Goal: Communication & Community: Answer question/provide support

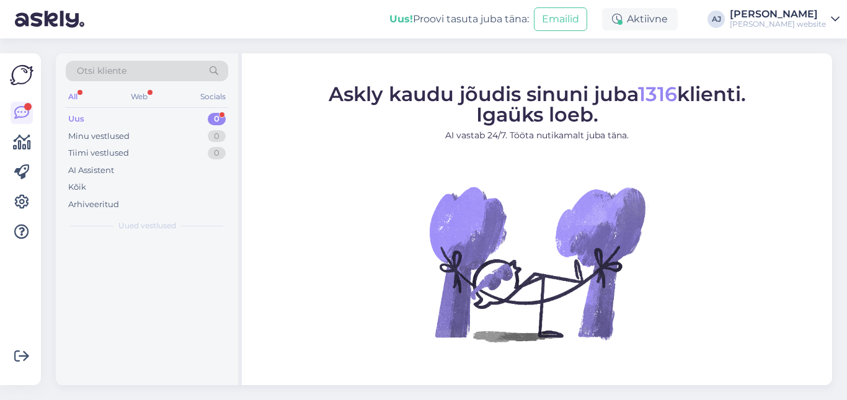
click at [89, 118] on div "Uus 0" at bounding box center [147, 118] width 162 height 17
click at [81, 116] on div "Uus" at bounding box center [76, 119] width 16 height 12
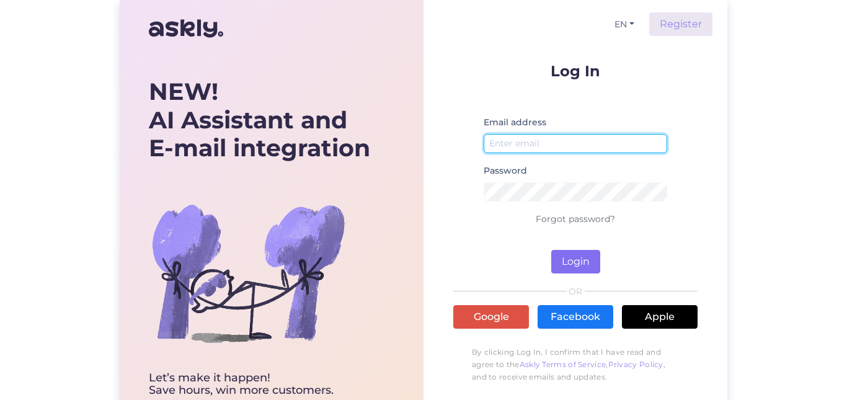
type input "info@mobiletrade.ee"
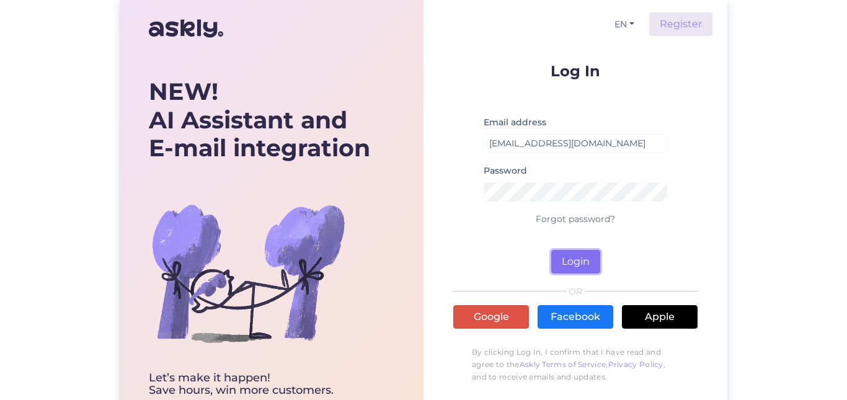
click at [580, 262] on button "Login" at bounding box center [575, 262] width 49 height 24
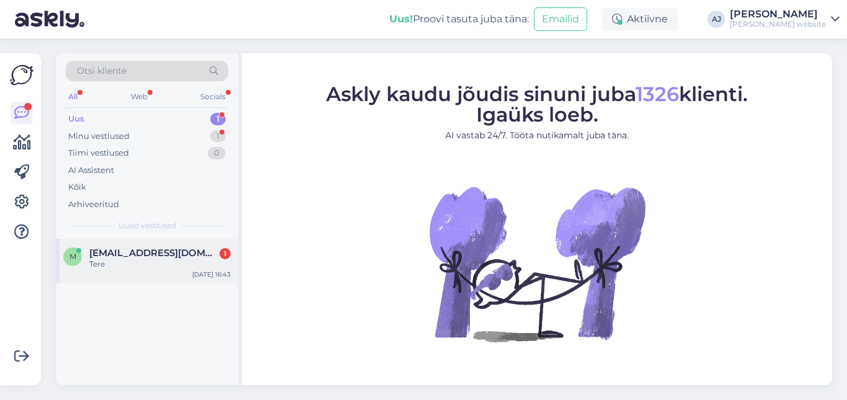
click at [125, 253] on span "mauri@mesterlaft.no" at bounding box center [153, 252] width 129 height 11
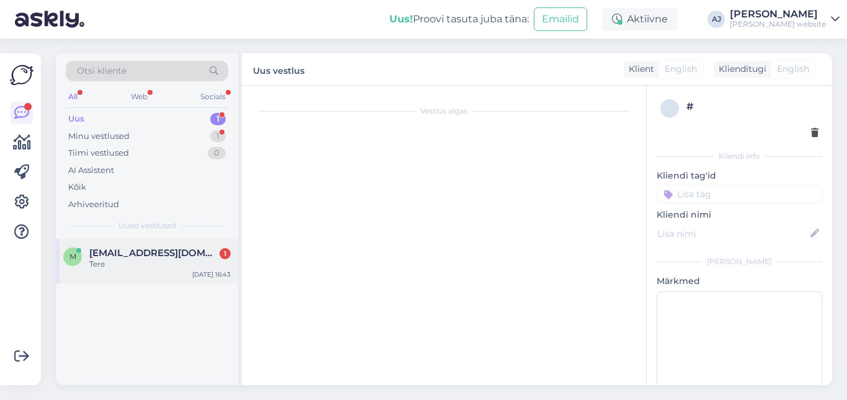
scroll to position [178, 0]
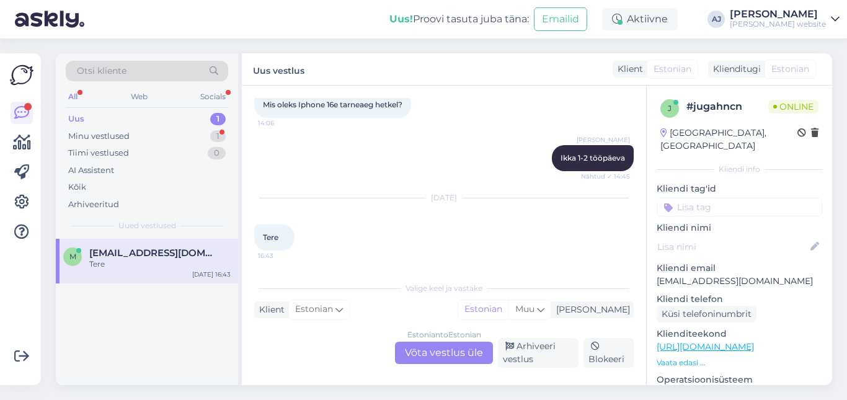
click at [441, 349] on div "Estonian to Estonian Võta vestlus üle" at bounding box center [444, 352] width 98 height 22
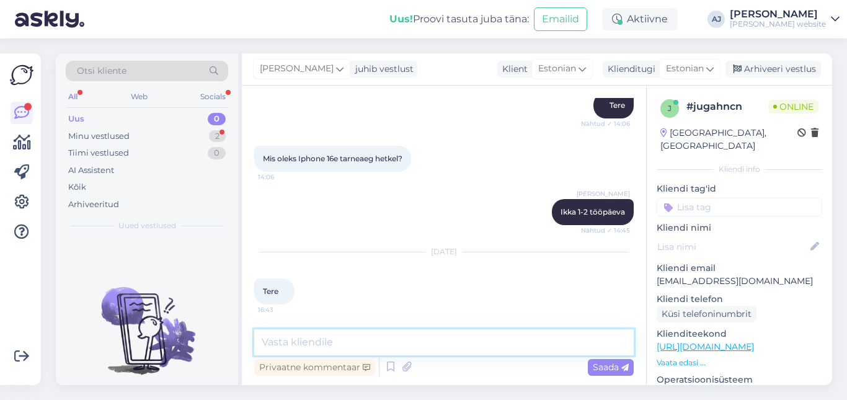
click at [279, 341] on textarea at bounding box center [443, 342] width 379 height 26
type textarea "Tere"
click at [605, 366] on span "Saada" at bounding box center [610, 366] width 36 height 11
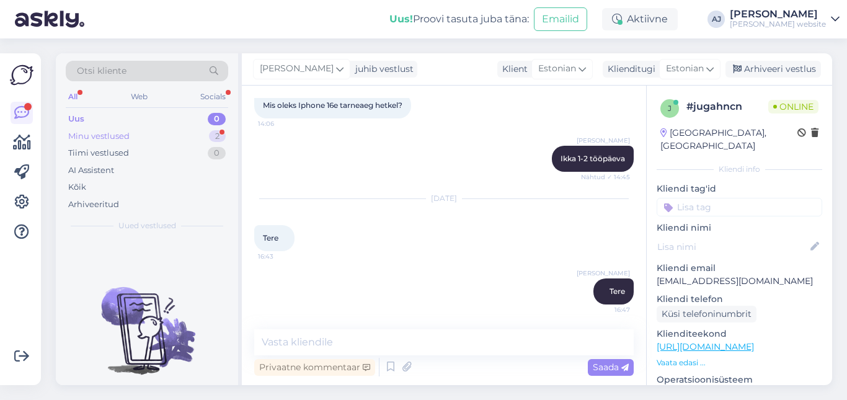
click at [82, 133] on div "Minu vestlused" at bounding box center [98, 136] width 61 height 12
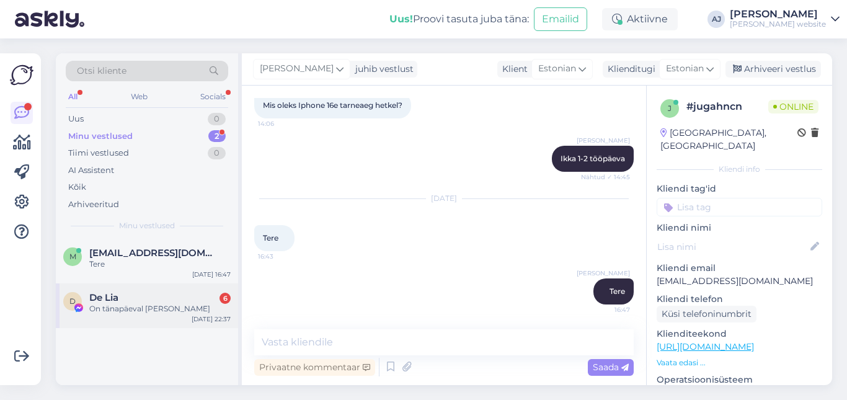
click at [106, 301] on span "De Lia" at bounding box center [103, 297] width 29 height 11
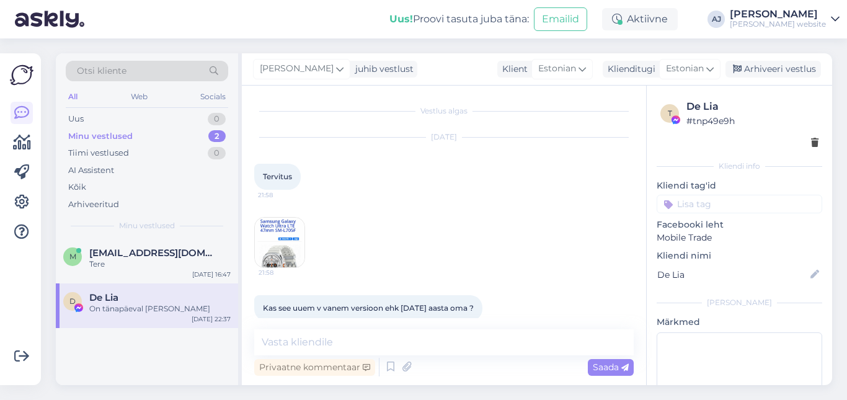
scroll to position [2842, 0]
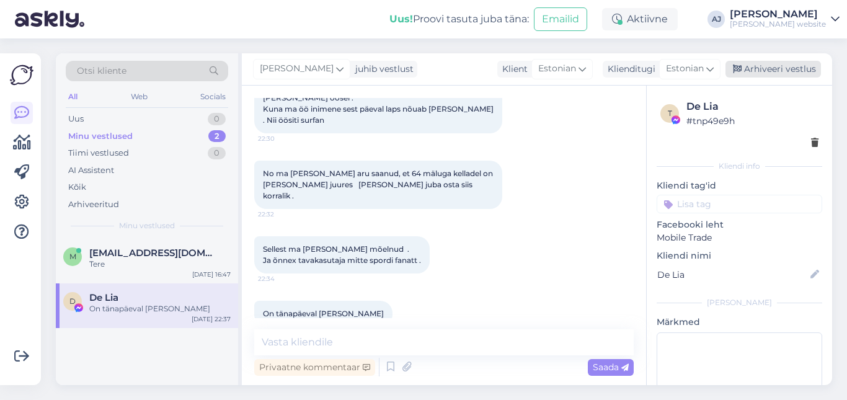
click at [806, 70] on div "Arhiveeri vestlus" at bounding box center [772, 69] width 95 height 17
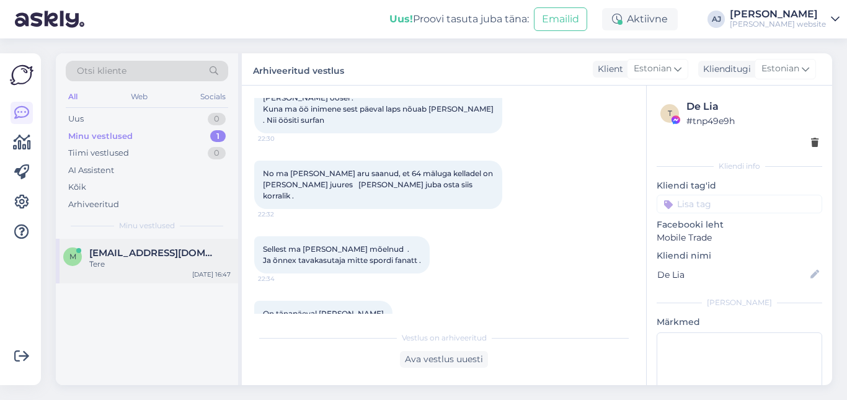
click at [120, 249] on span "mauri@mesterlaft.no" at bounding box center [153, 252] width 129 height 11
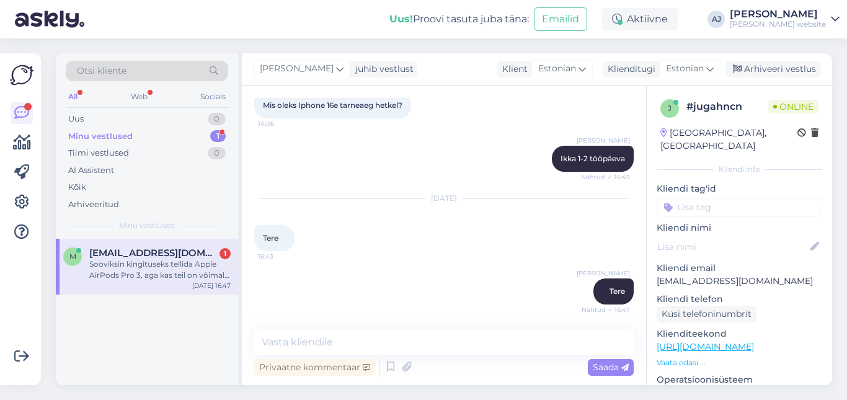
scroll to position [242, 0]
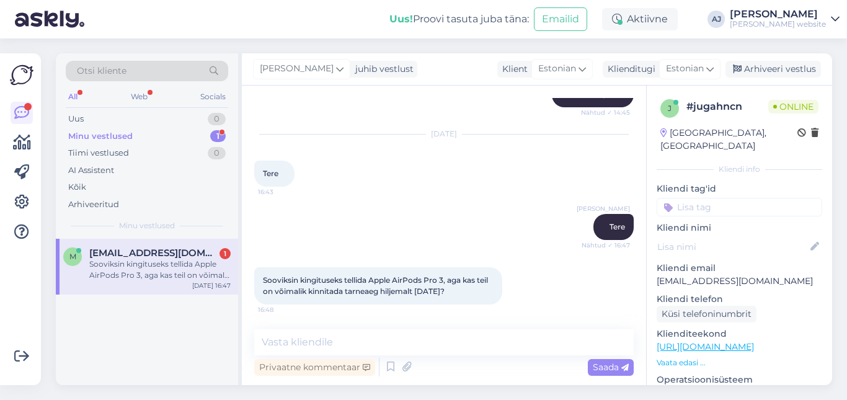
click at [112, 254] on span "mauri@mesterlaft.no" at bounding box center [153, 252] width 129 height 11
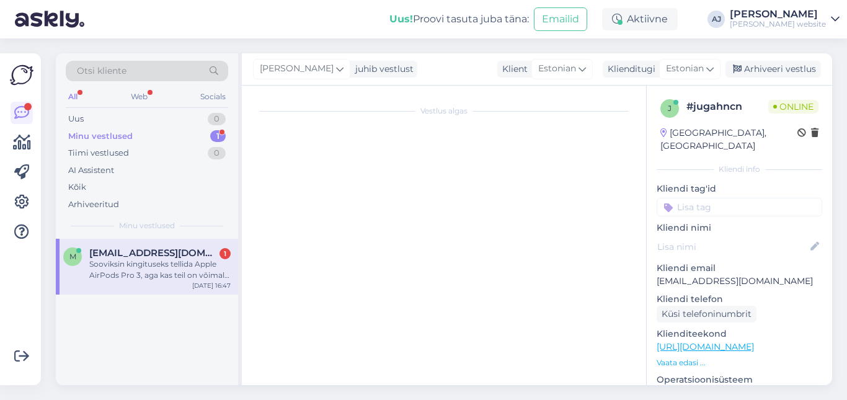
scroll to position [0, 0]
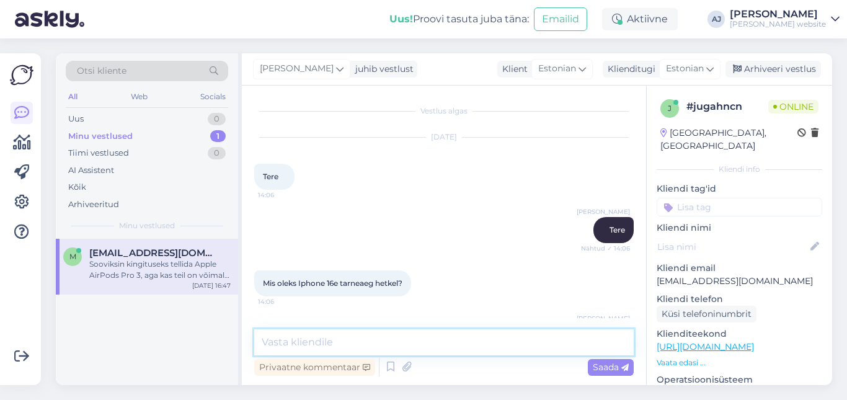
click at [271, 340] on textarea at bounding box center [443, 342] width 379 height 26
type textarea "Esinduses kohapeal ikka :)"
click at [591, 364] on div "Saada" at bounding box center [610, 367] width 46 height 17
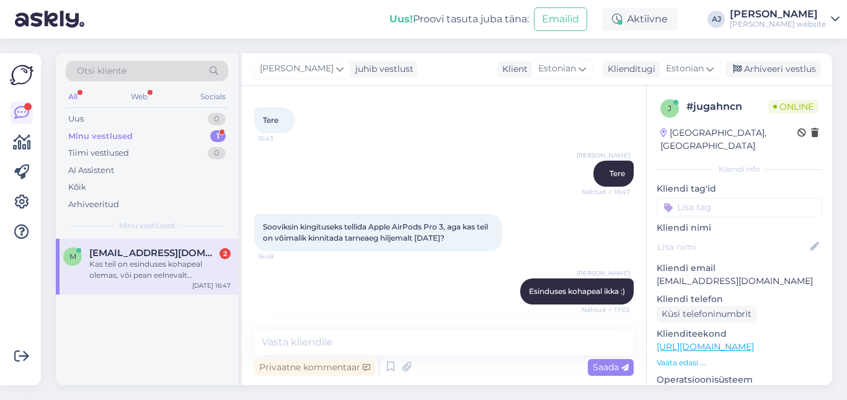
scroll to position [413, 0]
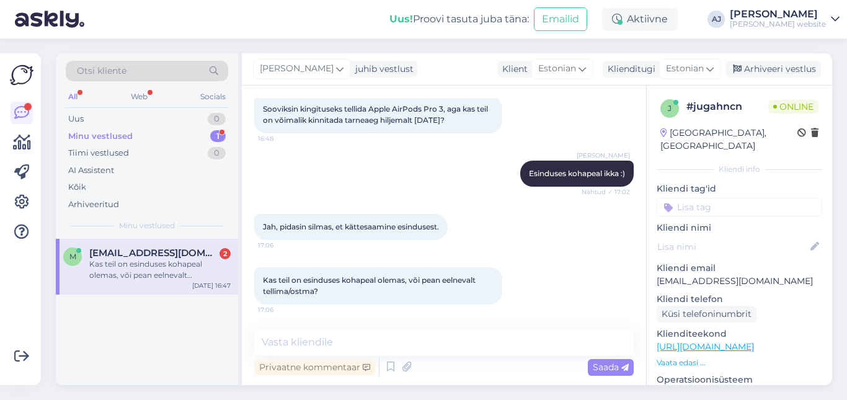
click at [172, 254] on span "mauri@mesterlaft.no" at bounding box center [153, 252] width 129 height 11
click at [293, 340] on textarea at bounding box center [443, 342] width 379 height 26
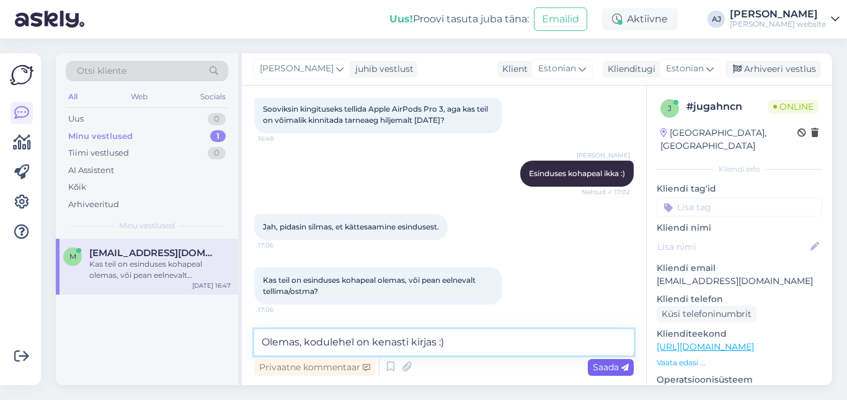
type textarea "Olemas, kodulehel on kenasti kirjas :)"
click at [587, 367] on div "Saada" at bounding box center [610, 367] width 46 height 17
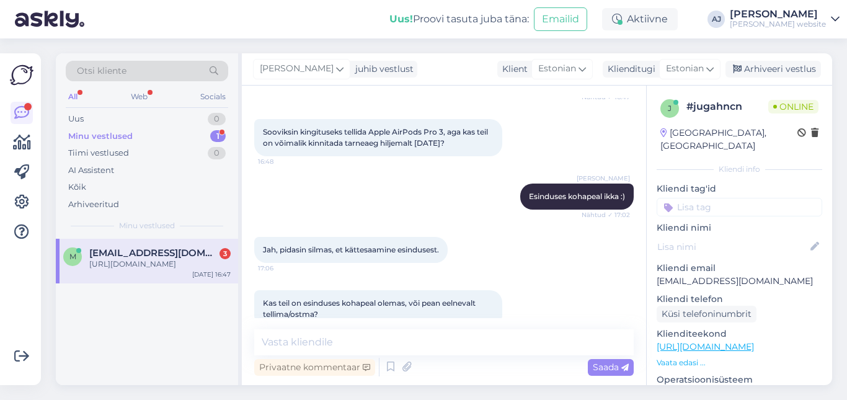
scroll to position [390, 0]
click at [102, 131] on div "Minu vestlused" at bounding box center [100, 136] width 64 height 12
click at [137, 249] on span "mauri@mesterlaft.no" at bounding box center [153, 252] width 129 height 11
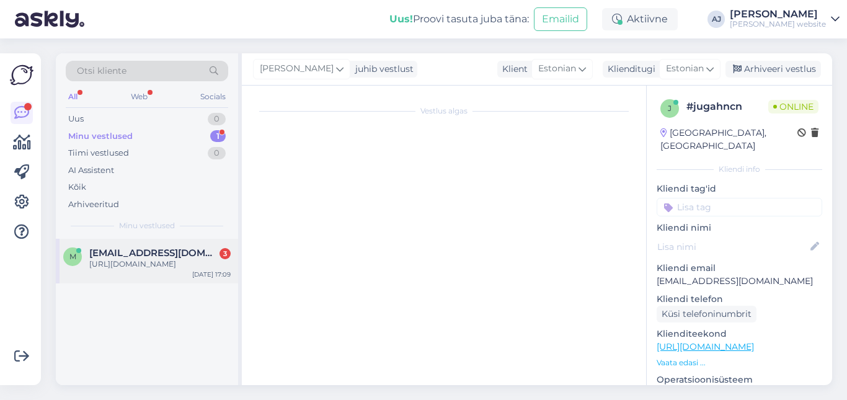
scroll to position [638, 0]
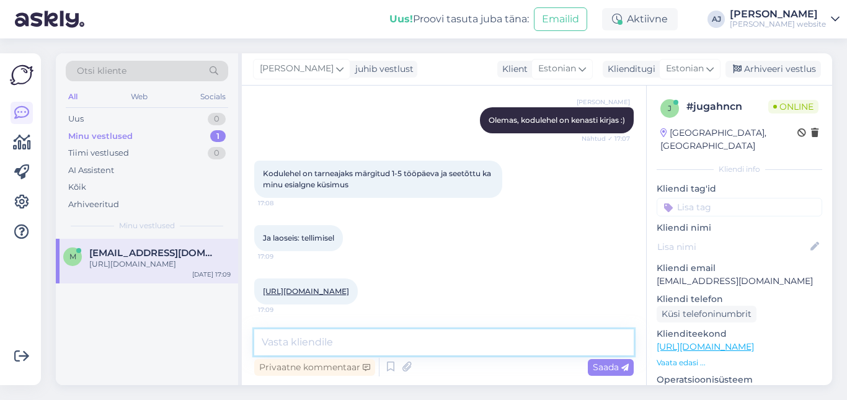
click at [294, 341] on textarea at bounding box center [443, 342] width 379 height 26
drag, startPoint x: 265, startPoint y: 335, endPoint x: 265, endPoint y: 348, distance: 13.0
click at [265, 336] on textarea "tarneag esindusse alles 29.09" at bounding box center [443, 342] width 379 height 26
type textarea "Tarneag esindusse alles 29.09"
click at [610, 362] on span "Saada" at bounding box center [610, 366] width 36 height 11
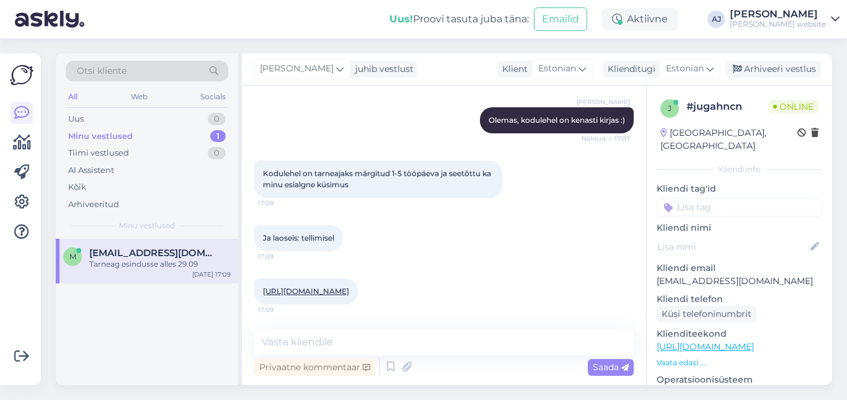
scroll to position [691, 0]
